Goal: Find specific page/section: Find specific page/section

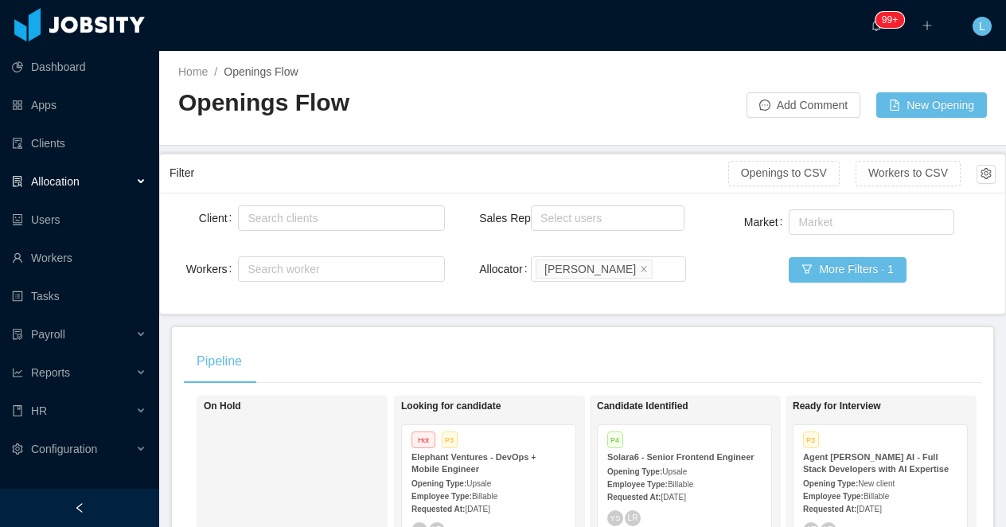
scroll to position [95, 0]
click at [551, 221] on div "Select users" at bounding box center [603, 218] width 127 height 16
type input "*****"
click at [581, 254] on li "ArMon Funches" at bounding box center [608, 248] width 154 height 25
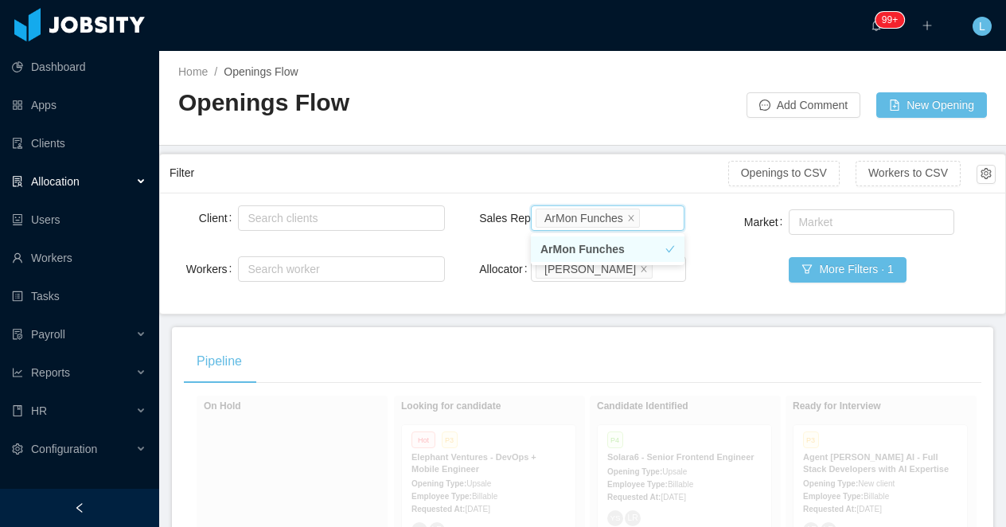
click at [605, 177] on div "Filter" at bounding box center [448, 172] width 559 height 29
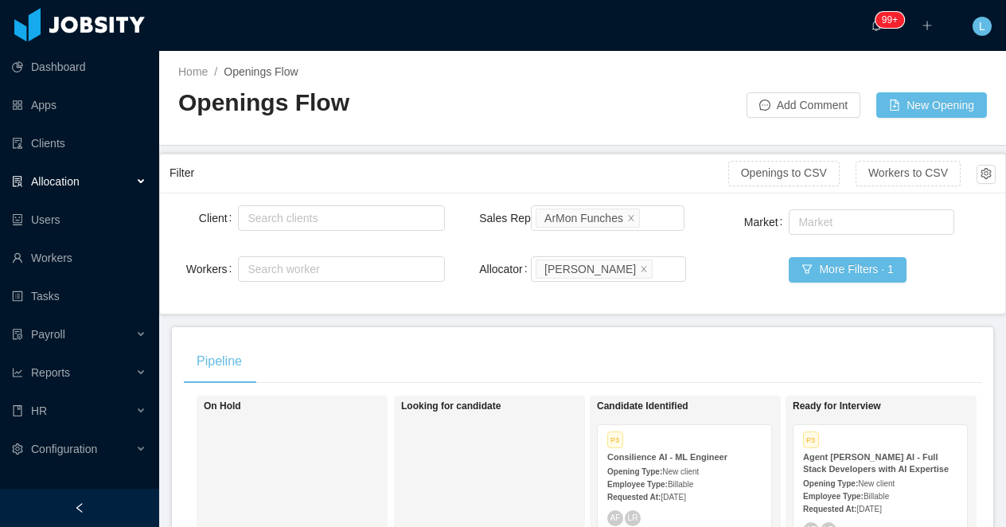
click at [79, 518] on div at bounding box center [79, 508] width 159 height 38
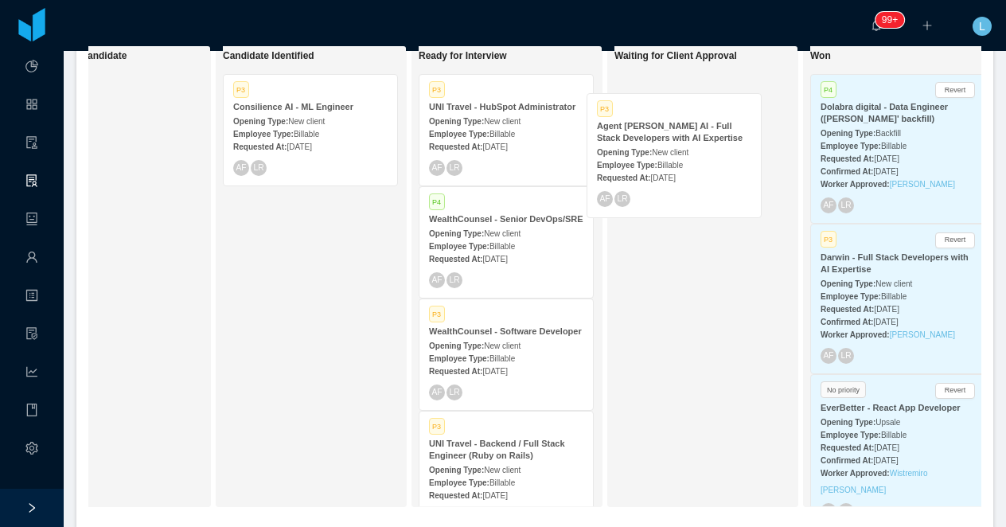
drag, startPoint x: 508, startPoint y: 119, endPoint x: 675, endPoint y: 139, distance: 169.1
click at [675, 139] on div "On Hold Looking for candidate Candidate Identified P3 Consilience AI - ML Engin…" at bounding box center [534, 282] width 893 height 474
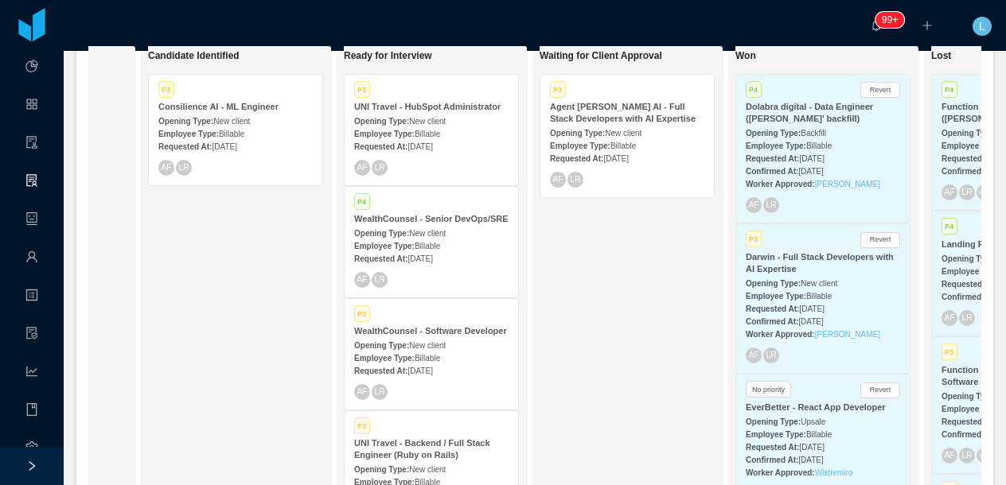
scroll to position [0, 352]
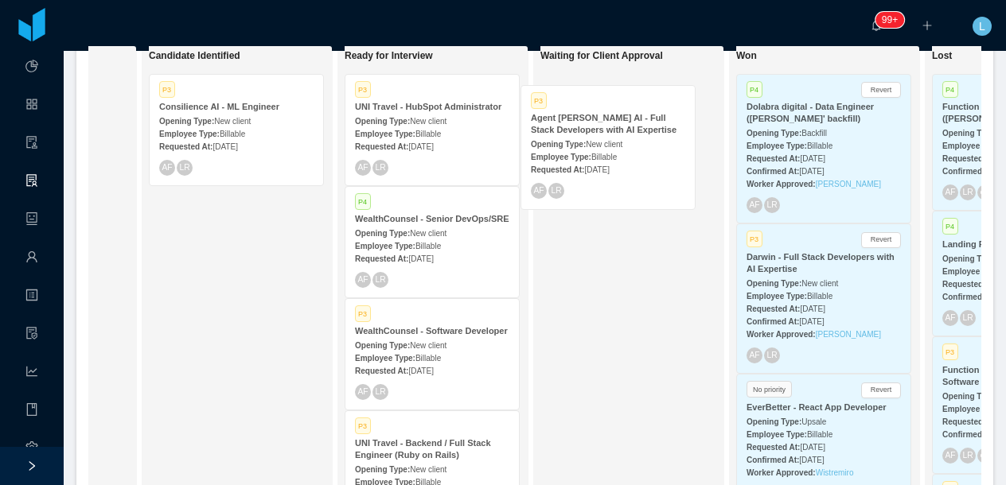
drag, startPoint x: 604, startPoint y: 124, endPoint x: 598, endPoint y: 130, distance: 8.5
click at [598, 130] on div "Waiting for Client Approval P3 Agent [PERSON_NAME] AI - Full Stack Developers w…" at bounding box center [651, 276] width 223 height 447
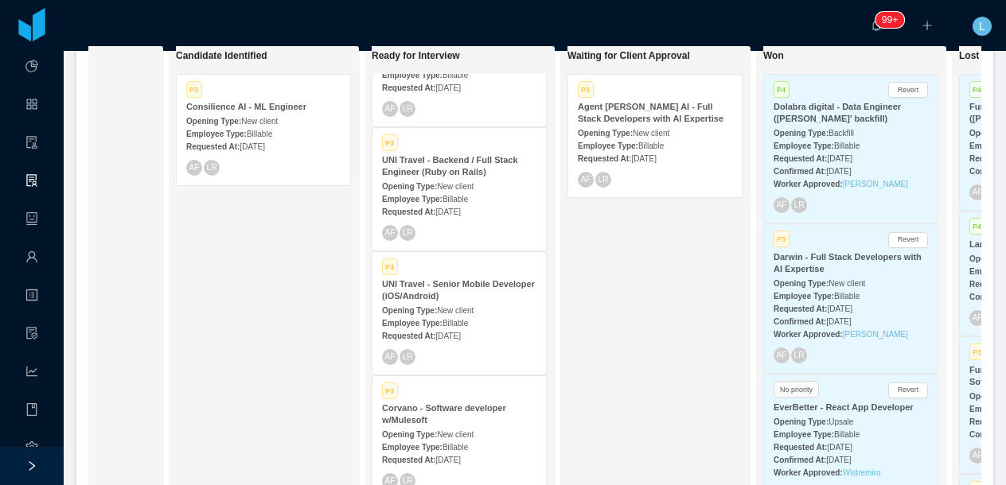
scroll to position [353, 0]
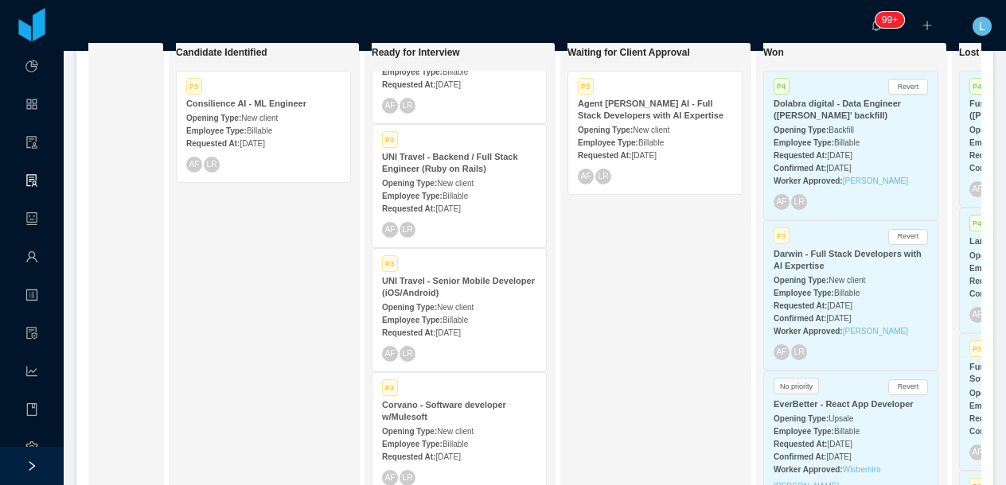
click at [454, 303] on span "New client" at bounding box center [455, 307] width 37 height 9
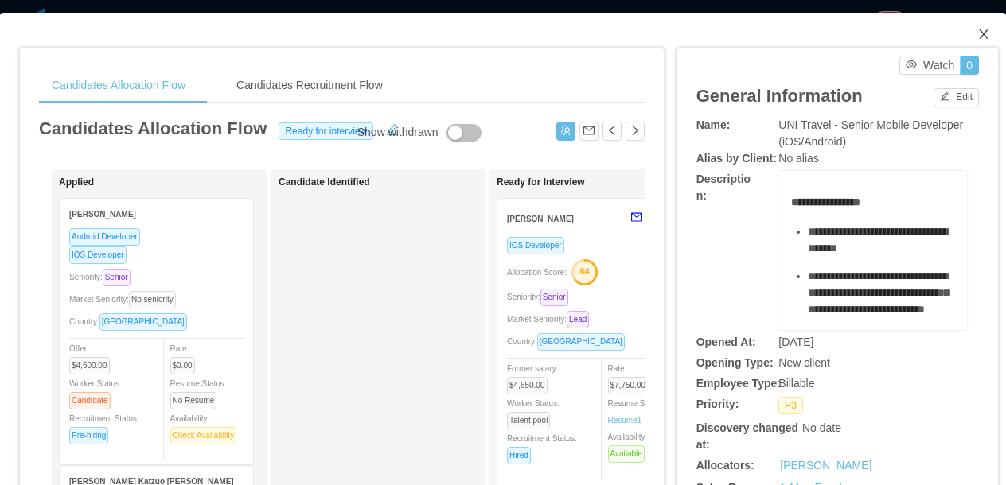
click at [981, 38] on icon "icon: close" at bounding box center [983, 34] width 13 height 13
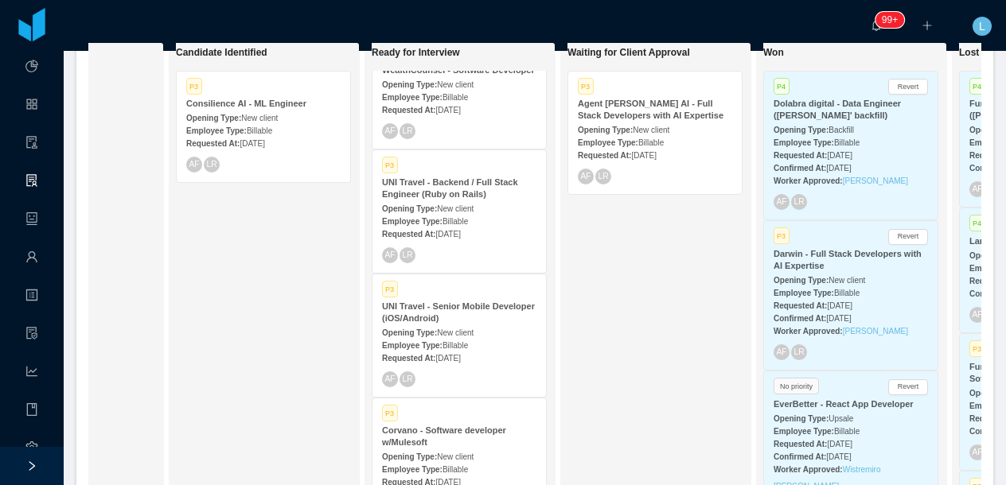
scroll to position [256, 0]
click at [278, 119] on span "New client" at bounding box center [259, 118] width 37 height 9
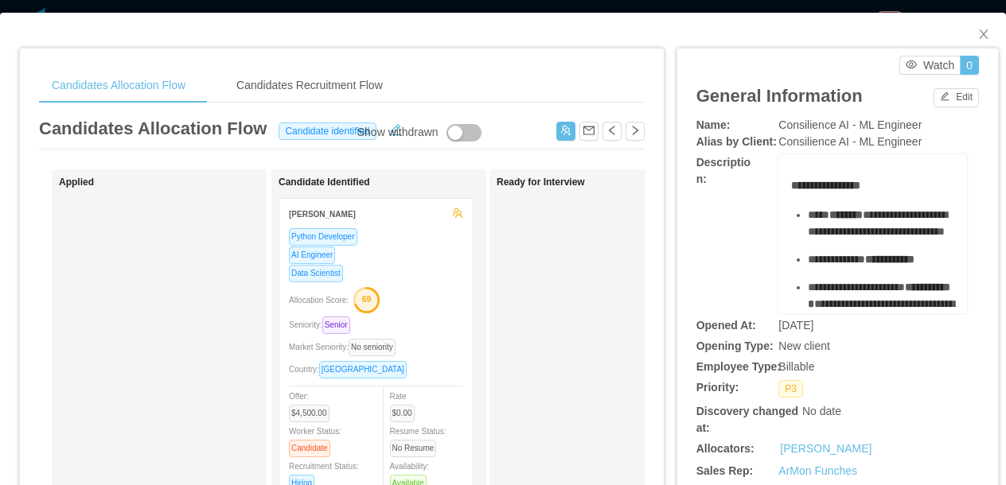
click at [614, 10] on div "**********" at bounding box center [503, 242] width 1006 height 485
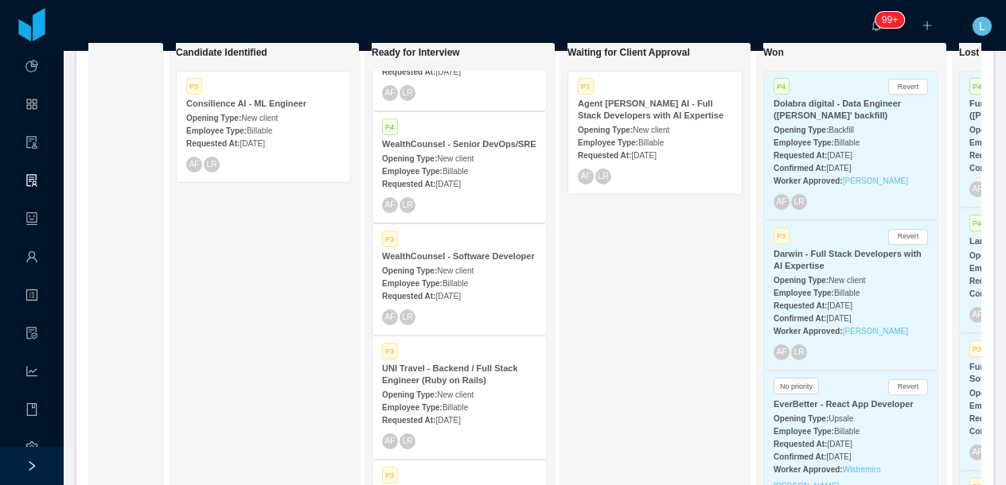
scroll to position [72, 0]
click at [473, 162] on span "New client" at bounding box center [455, 158] width 37 height 9
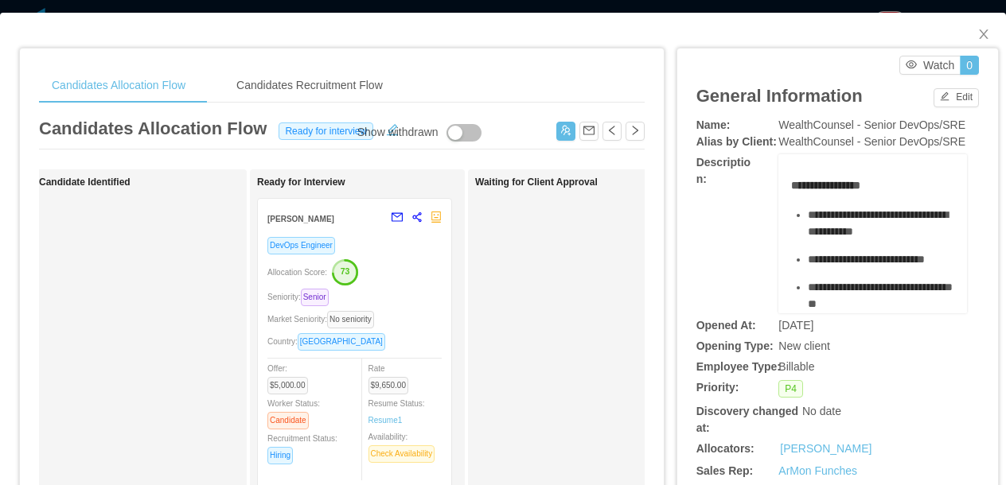
click at [537, 10] on div "**********" at bounding box center [503, 242] width 1006 height 485
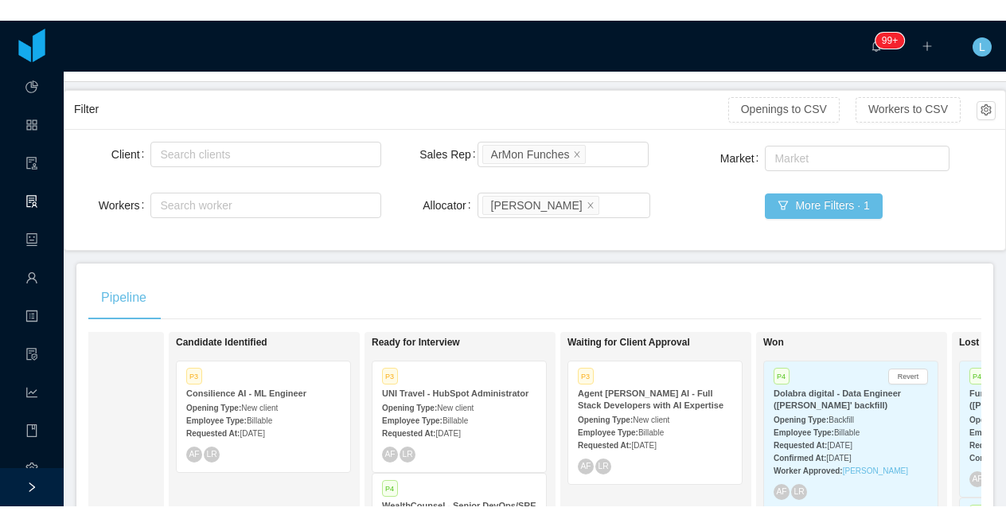
scroll to position [72, 0]
